Goal: Find specific page/section: Find specific page/section

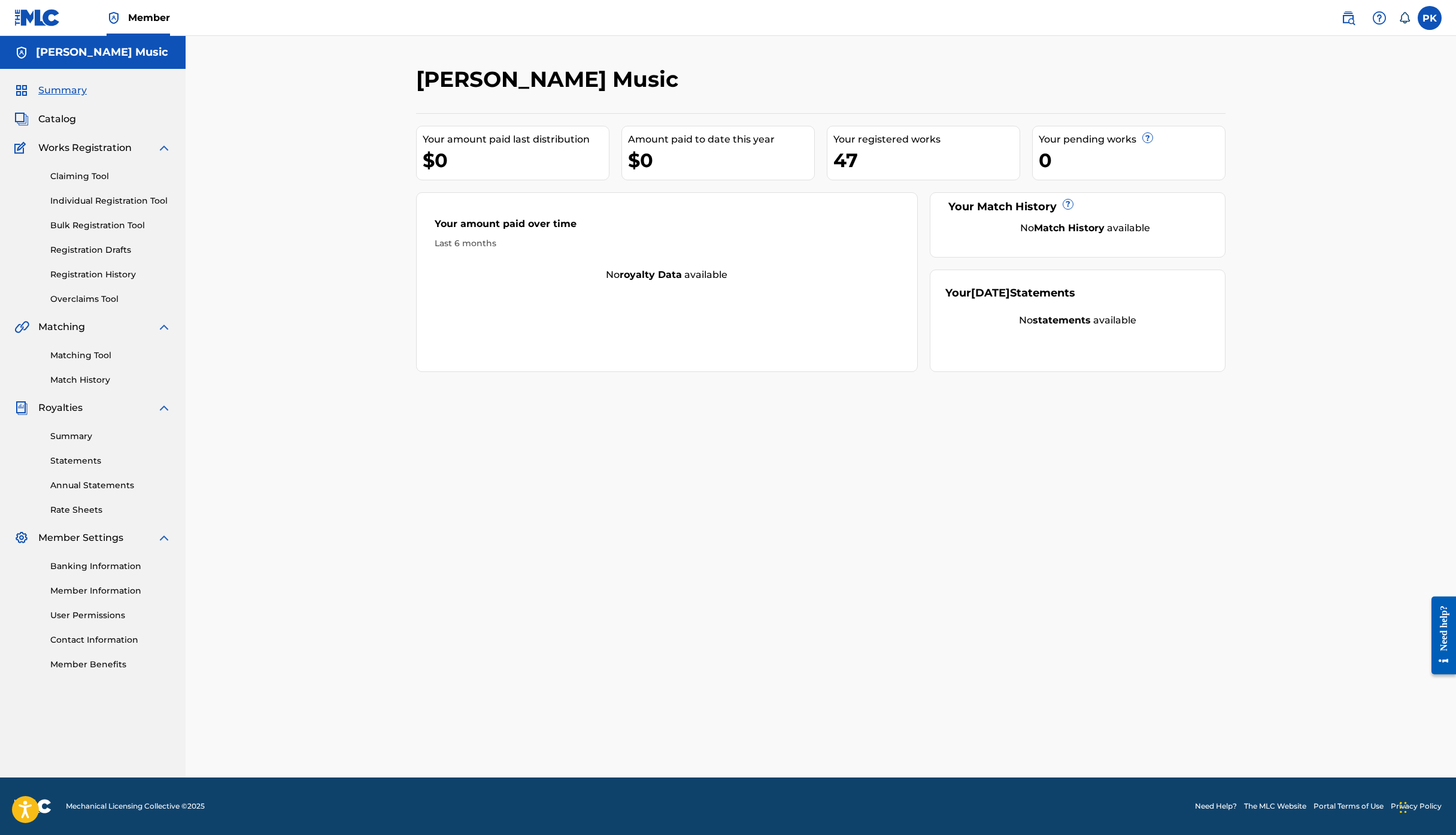
scroll to position [223, 0]
click at [114, 467] on link "Statements" at bounding box center [110, 461] width 121 height 13
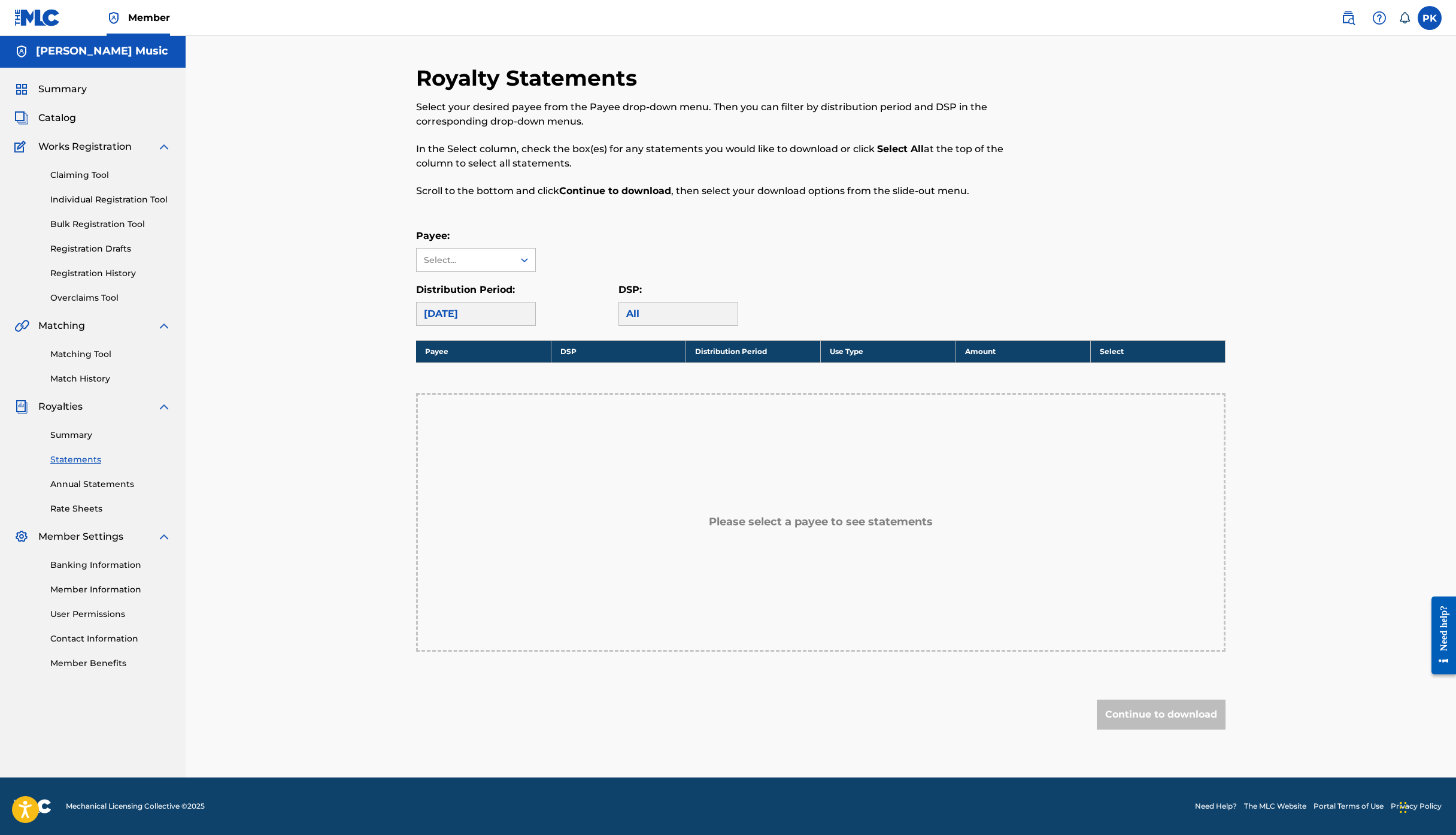
scroll to position [124, 0]
click at [505, 254] on div "Select..." at bounding box center [464, 260] width 81 height 13
click at [657, 186] on div "Royalty Statements Select your desired payee from the Payee drop-down menu. The…" at bounding box center [728, 138] width 624 height 148
click at [446, 326] on div "[DATE]" at bounding box center [476, 314] width 120 height 24
click at [417, 326] on div "[DATE]" at bounding box center [476, 314] width 120 height 24
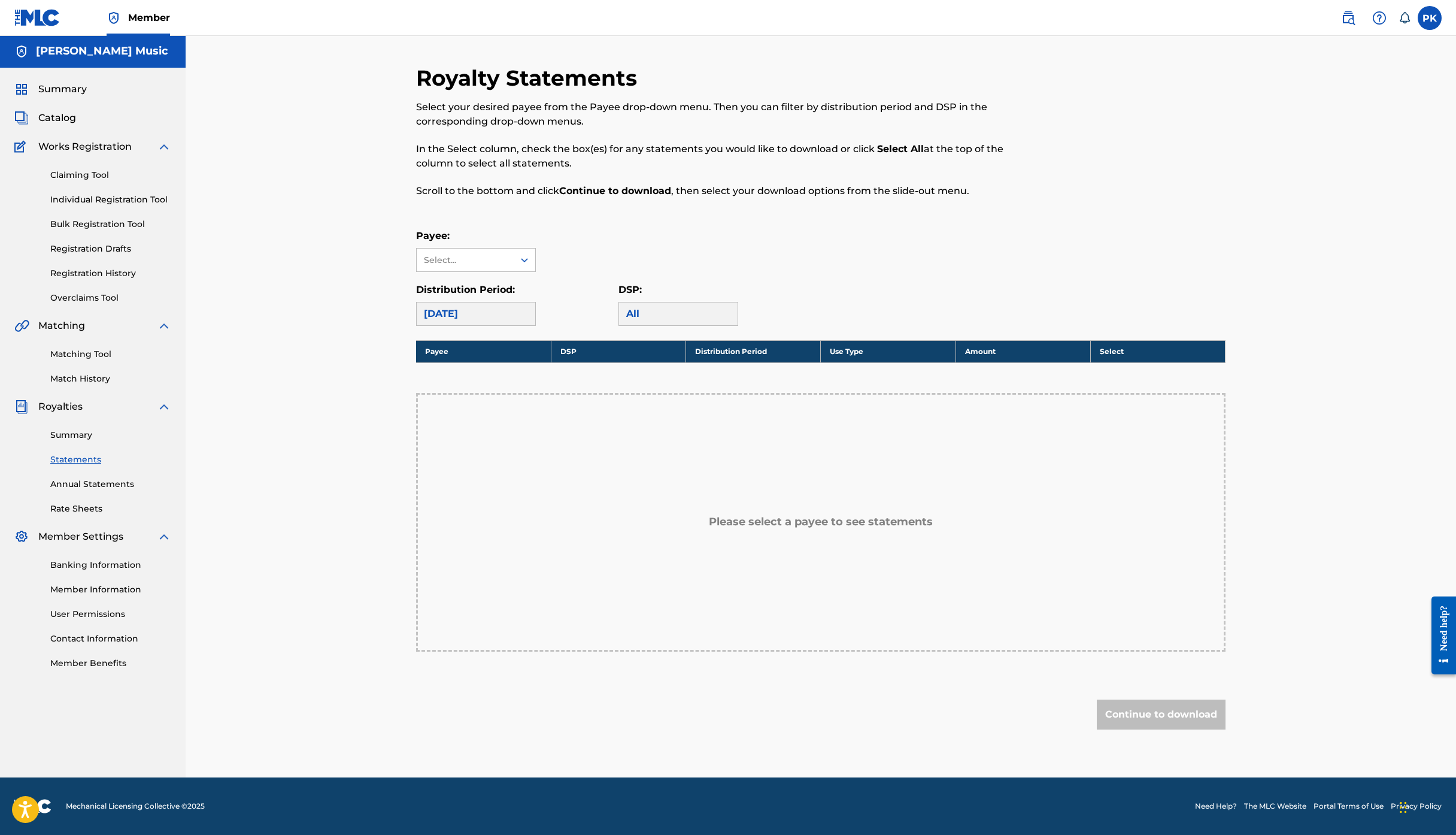
click at [681, 326] on div "All" at bounding box center [679, 314] width 120 height 24
click at [697, 229] on div "Payee: Select..." at bounding box center [821, 250] width 810 height 43
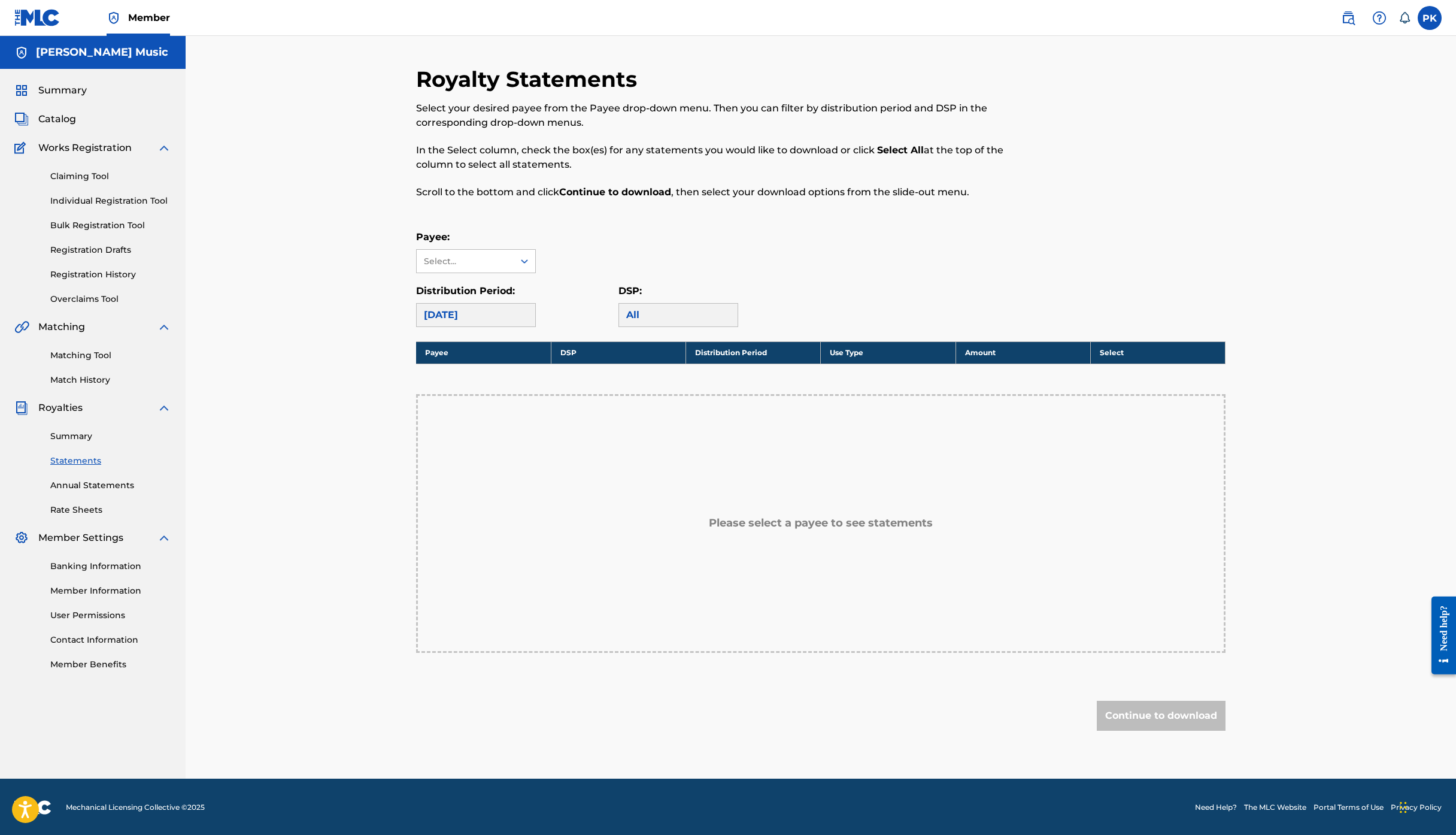
scroll to position [0, 0]
click at [117, 59] on h5 "[PERSON_NAME] Music" at bounding box center [102, 53] width 133 height 14
click at [87, 97] on span "Summary" at bounding box center [62, 90] width 49 height 14
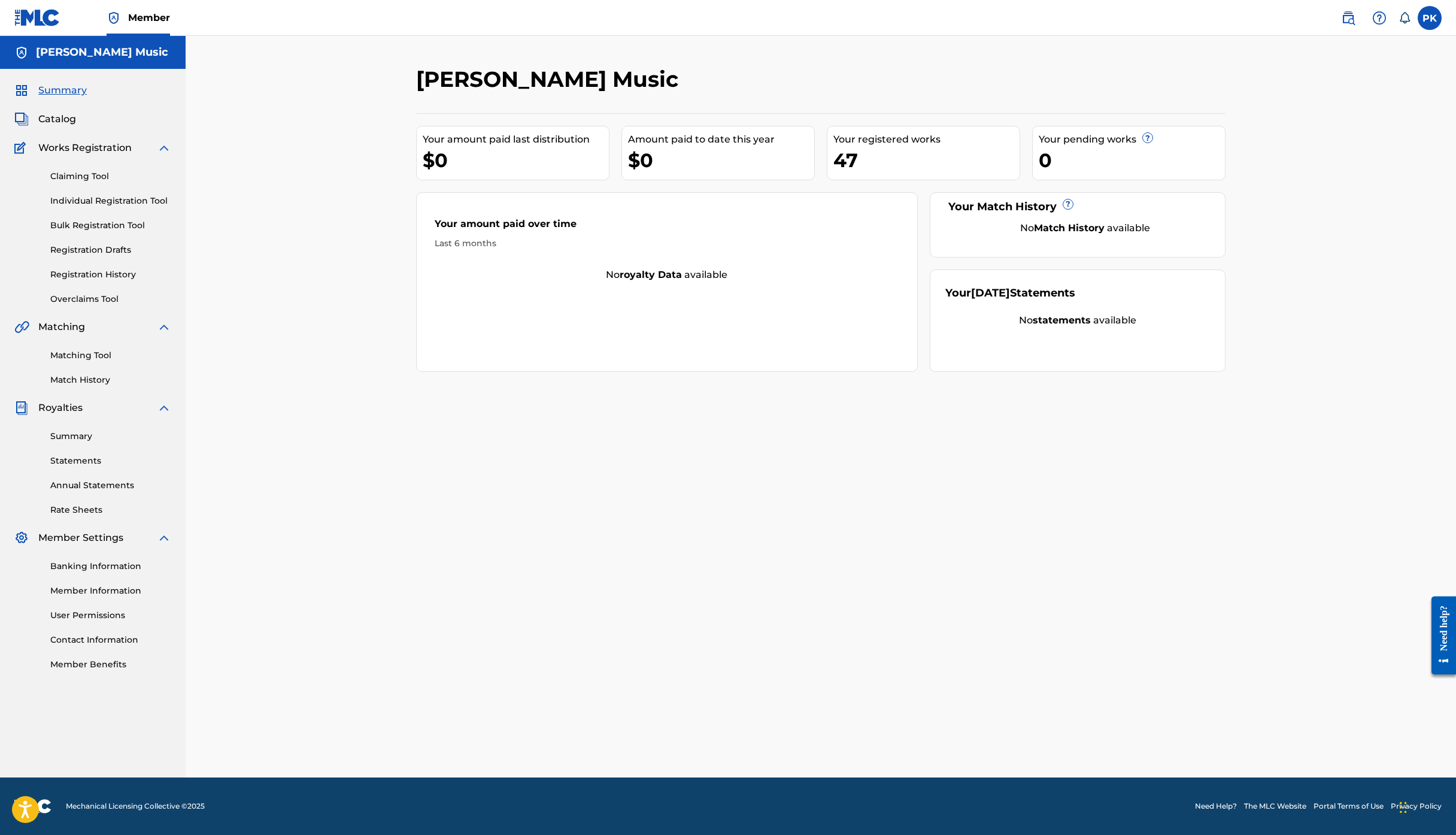
click at [113, 69] on div "[PERSON_NAME] Music" at bounding box center [92, 52] width 186 height 33
click at [87, 97] on span "Summary" at bounding box center [62, 90] width 49 height 14
click at [76, 126] on span "Catalog" at bounding box center [56, 119] width 37 height 14
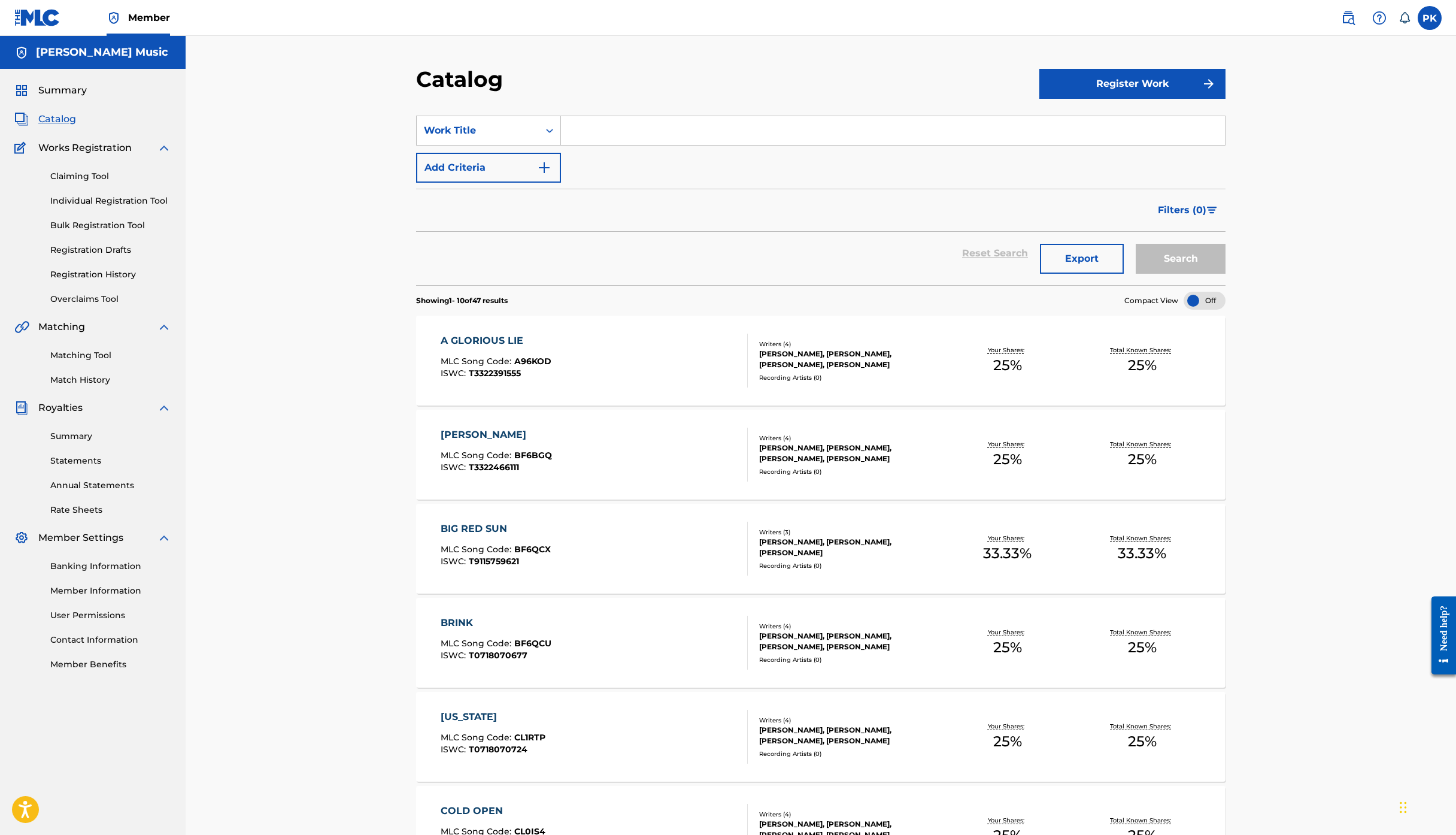
click at [87, 97] on span "Summary" at bounding box center [62, 90] width 49 height 14
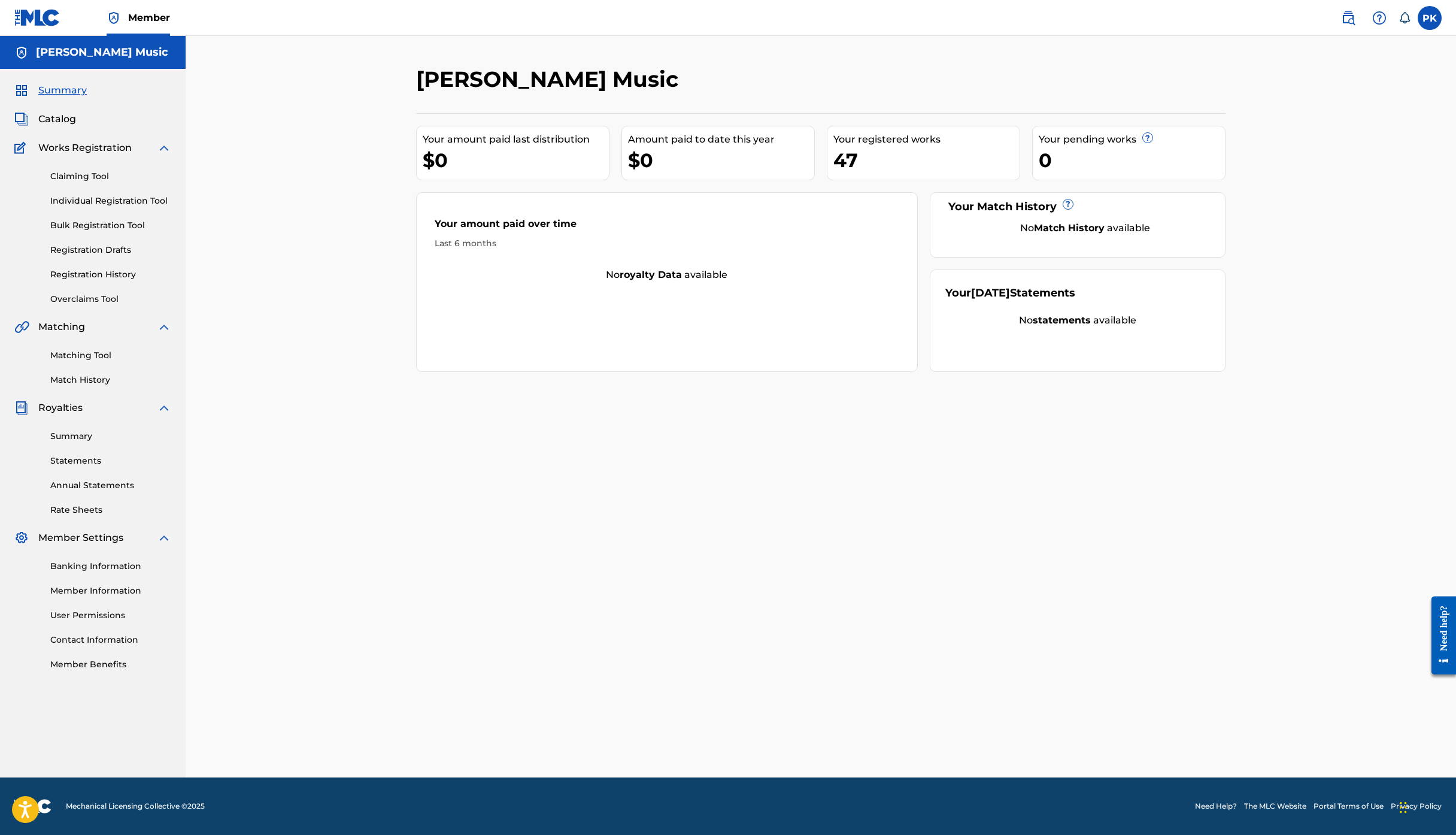
click at [110, 59] on h5 "[PERSON_NAME] Music" at bounding box center [102, 53] width 133 height 14
click at [116, 467] on link "Statements" at bounding box center [110, 461] width 121 height 13
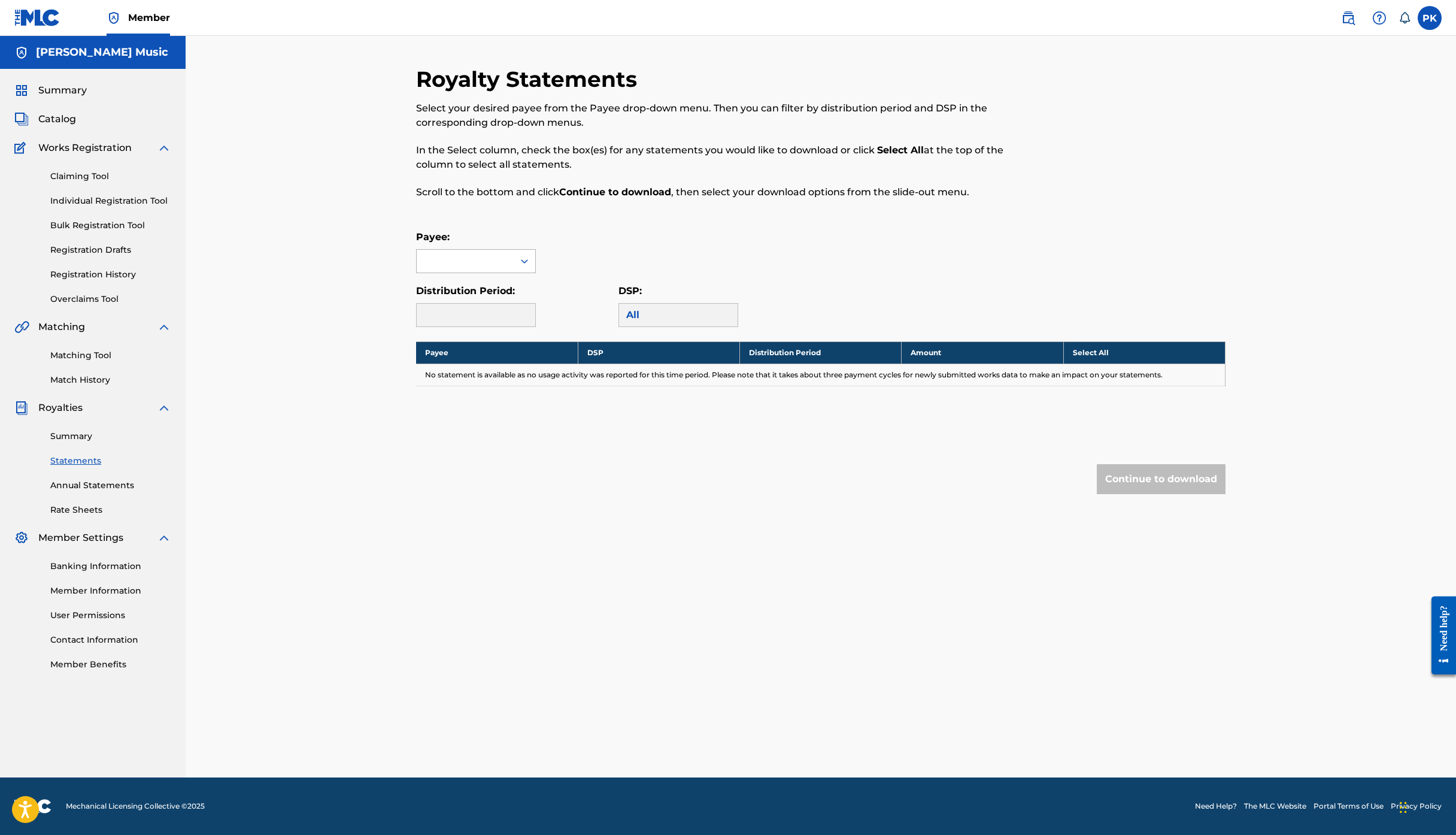
click at [438, 272] on div at bounding box center [466, 261] width 97 height 23
click at [667, 273] on div "Payee: Use Up and Down to choose options, press Enter to select the currently f…" at bounding box center [821, 251] width 810 height 43
click at [530, 268] on icon at bounding box center [524, 261] width 12 height 12
click at [628, 273] on div "Payee:" at bounding box center [821, 251] width 810 height 43
click at [529, 327] on div at bounding box center [476, 316] width 120 height 24
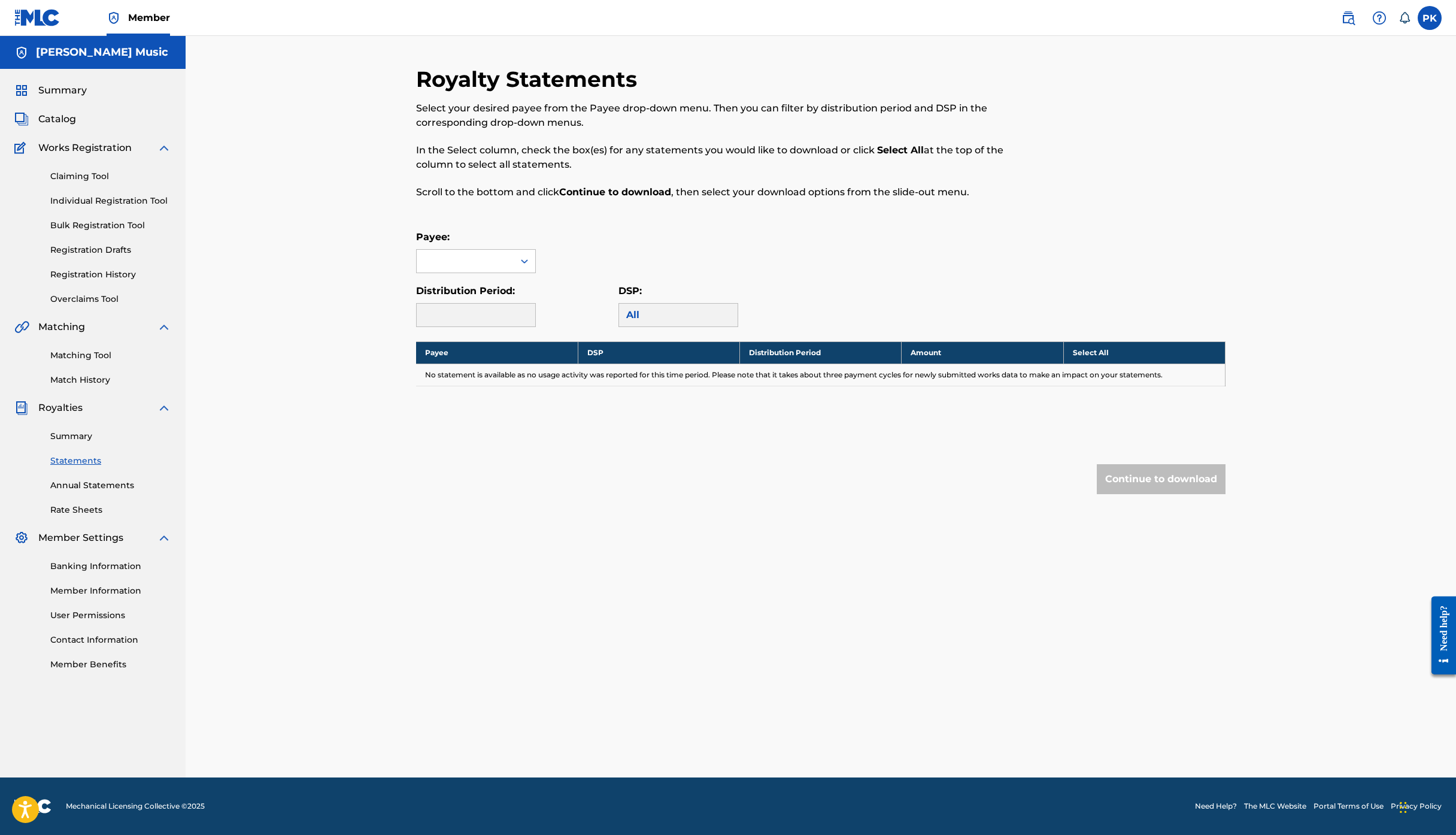
click at [620, 273] on div "Payee:" at bounding box center [821, 251] width 810 height 43
click at [471, 272] on div at bounding box center [466, 261] width 97 height 23
click at [530, 268] on icon at bounding box center [524, 261] width 12 height 12
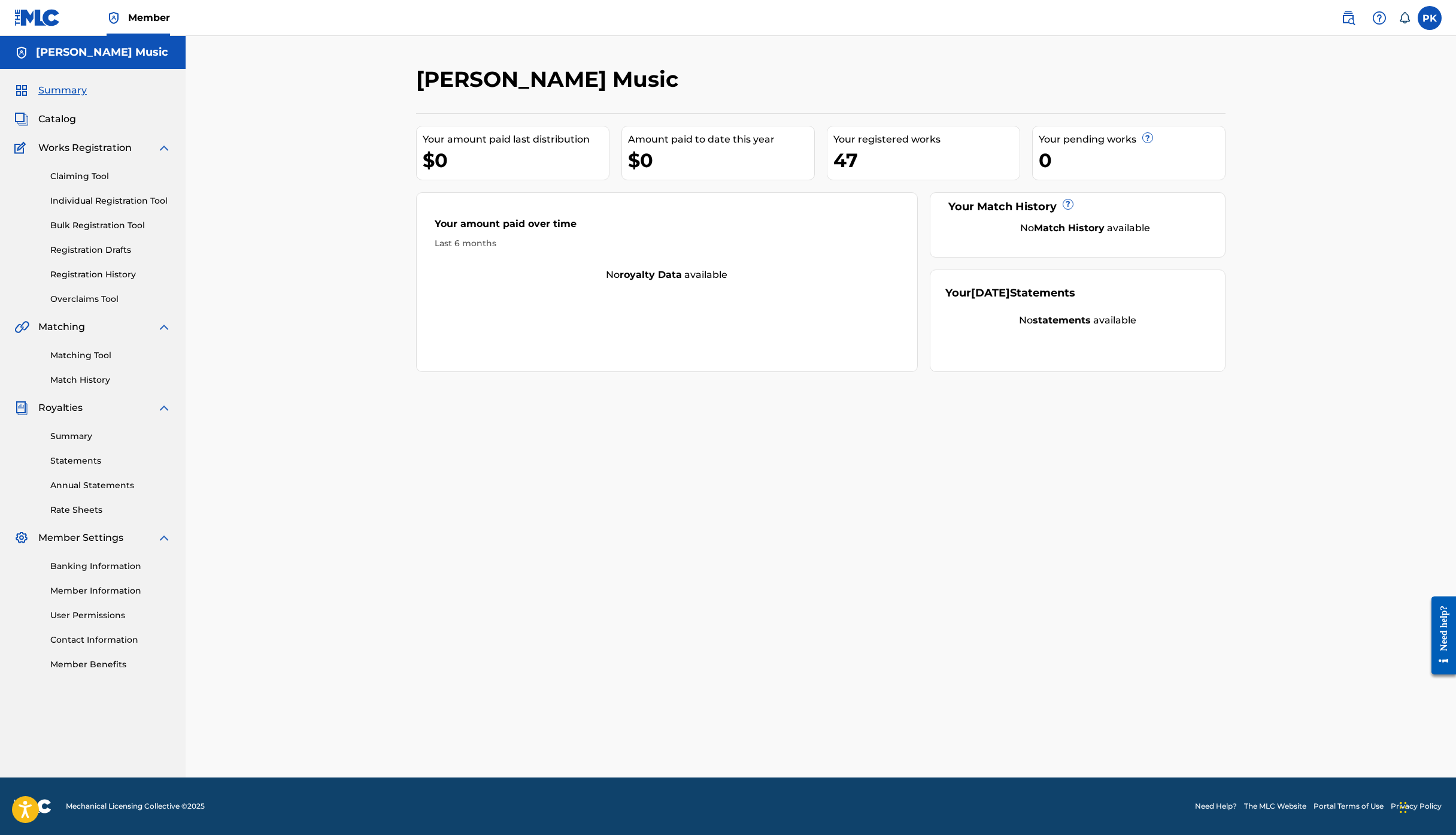
scroll to position [383, 0]
click at [131, 455] on link "Statements" at bounding box center [110, 461] width 121 height 13
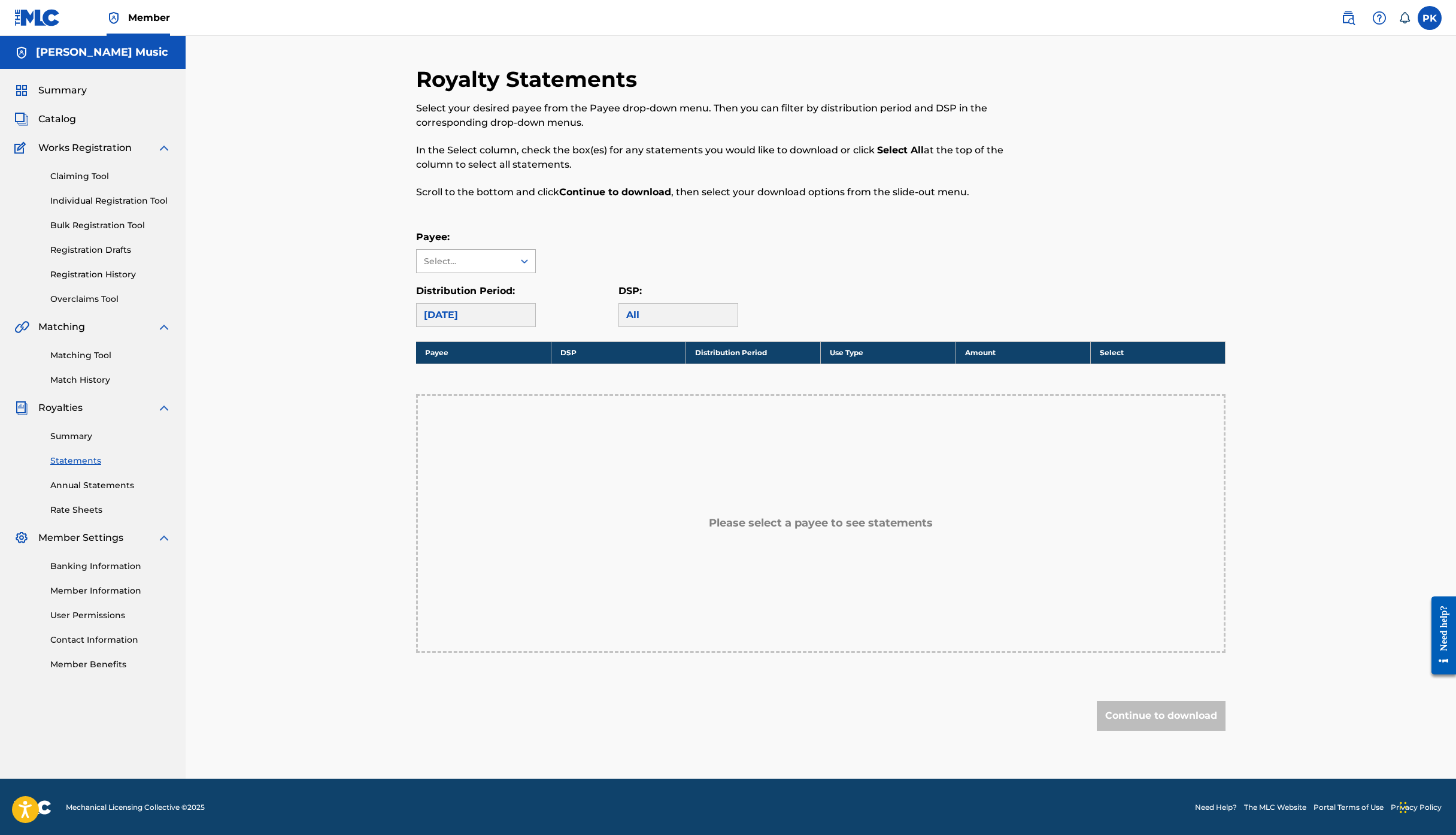
click at [446, 268] on div "Select..." at bounding box center [464, 262] width 81 height 13
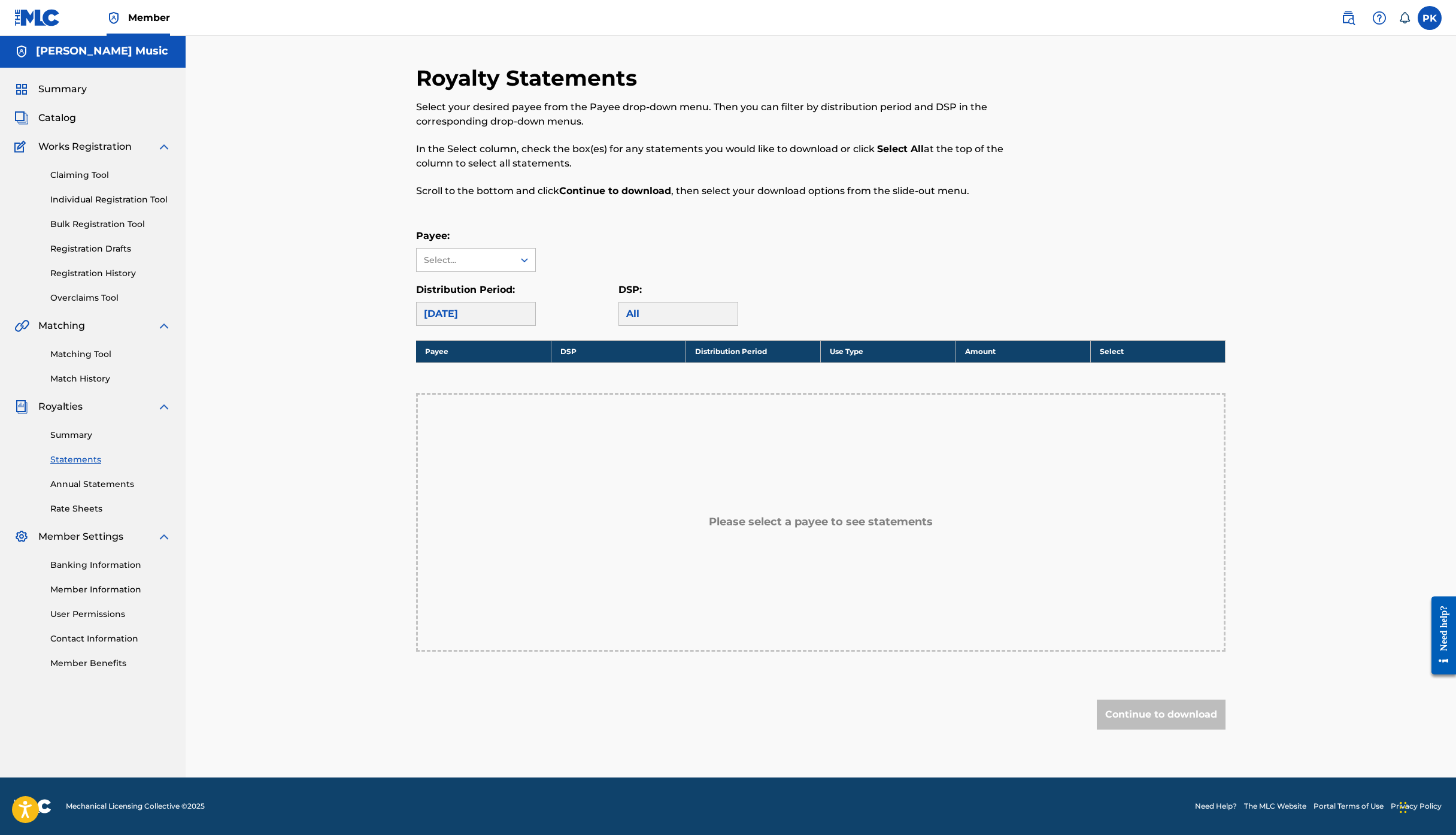
scroll to position [104, 0]
click at [115, 491] on link "Annual Statements" at bounding box center [110, 484] width 121 height 13
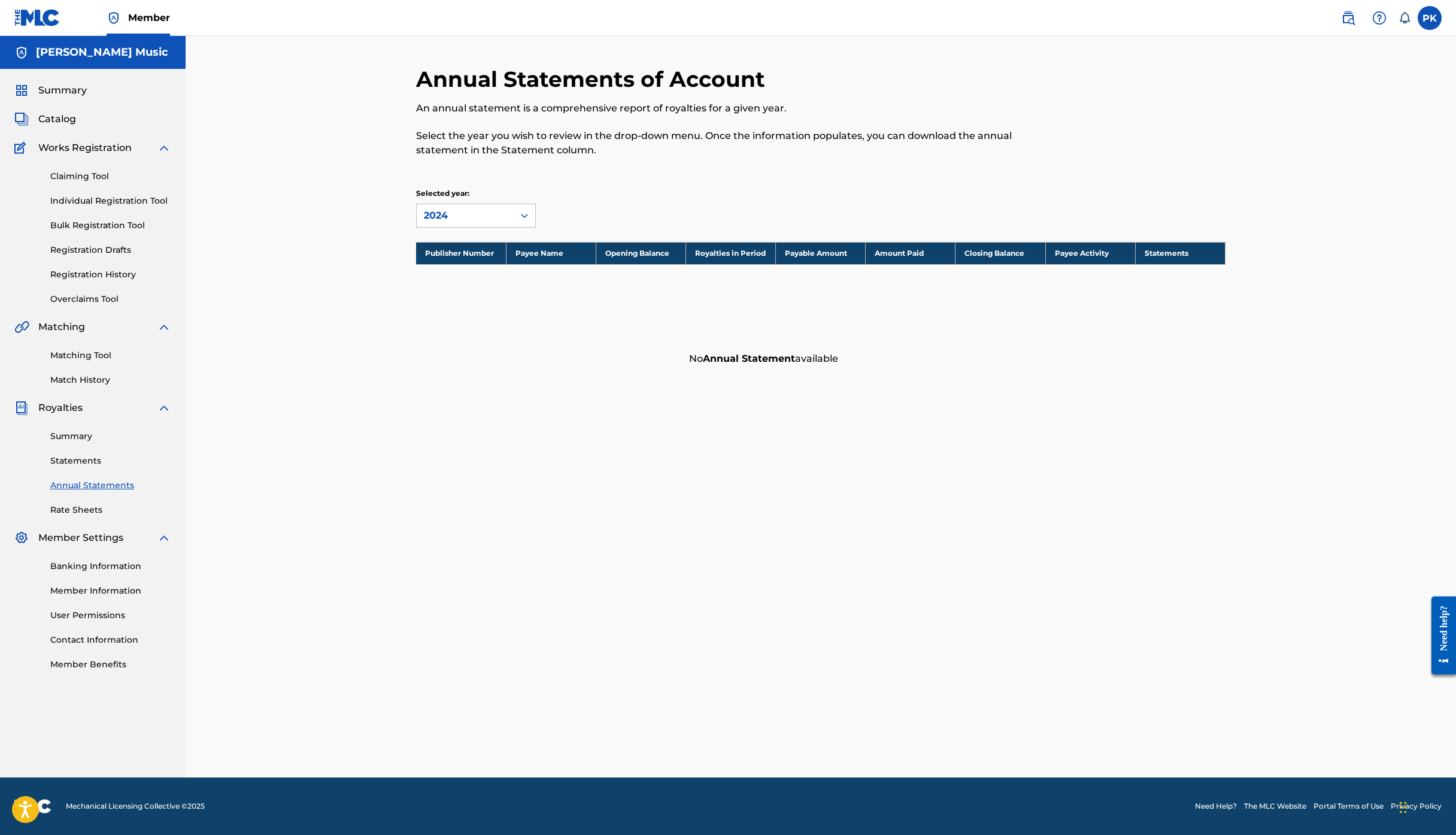
click at [105, 443] on link "Summary" at bounding box center [110, 436] width 121 height 13
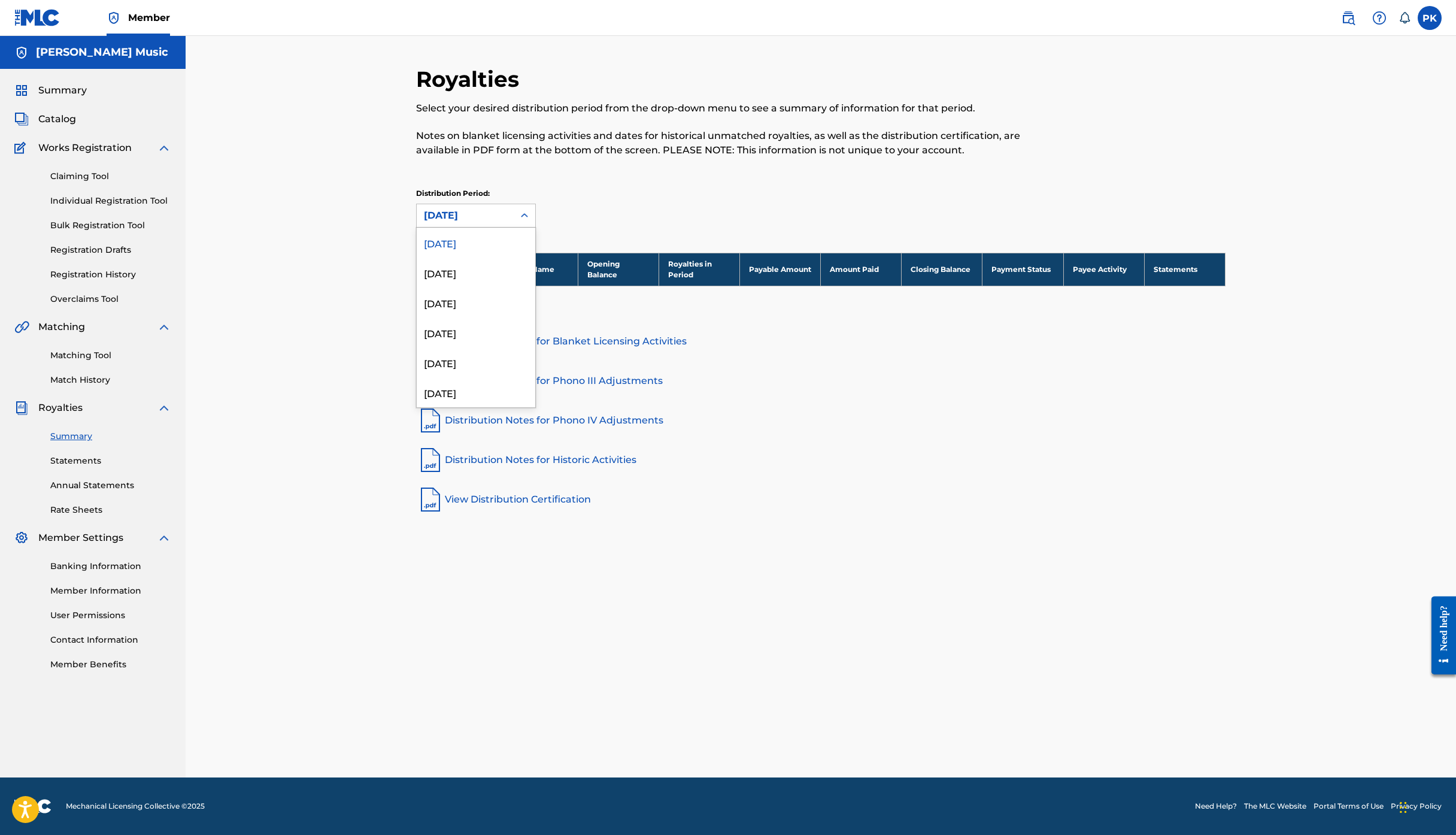
click at [514, 227] on div "[DATE]" at bounding box center [466, 215] width 97 height 23
click at [683, 253] on div "Royalties Select your desired distribution period from the drop-down menu to se…" at bounding box center [821, 159] width 810 height 187
click at [111, 467] on link "Statements" at bounding box center [110, 461] width 121 height 13
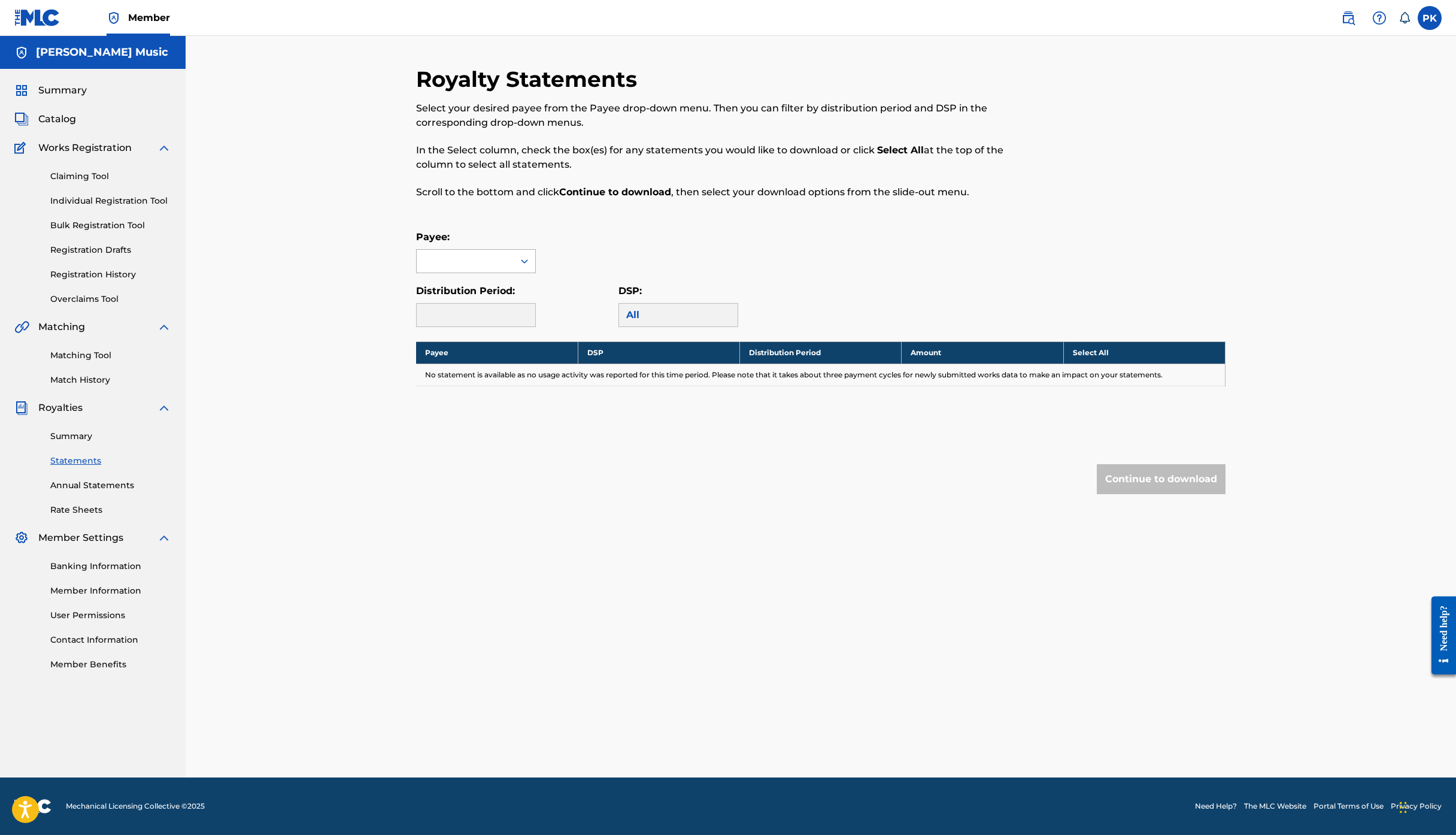
click at [530, 268] on icon at bounding box center [524, 261] width 12 height 12
click at [626, 335] on div "Royalty Statements Select your desired payee from the Payee drop-down menu. The…" at bounding box center [821, 304] width 810 height 476
click at [76, 126] on span "Catalog" at bounding box center [56, 119] width 37 height 14
